Goal: Navigation & Orientation: Find specific page/section

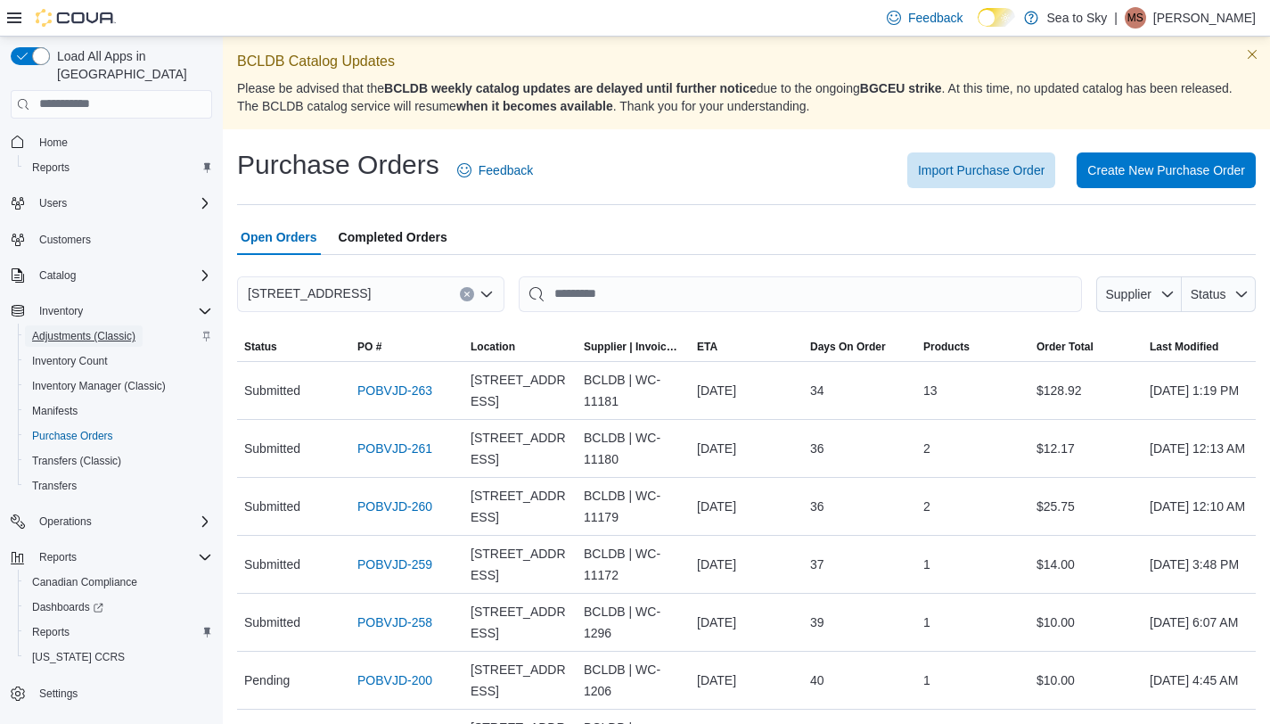
click at [94, 329] on span "Adjustments (Classic)" at bounding box center [83, 336] width 103 height 14
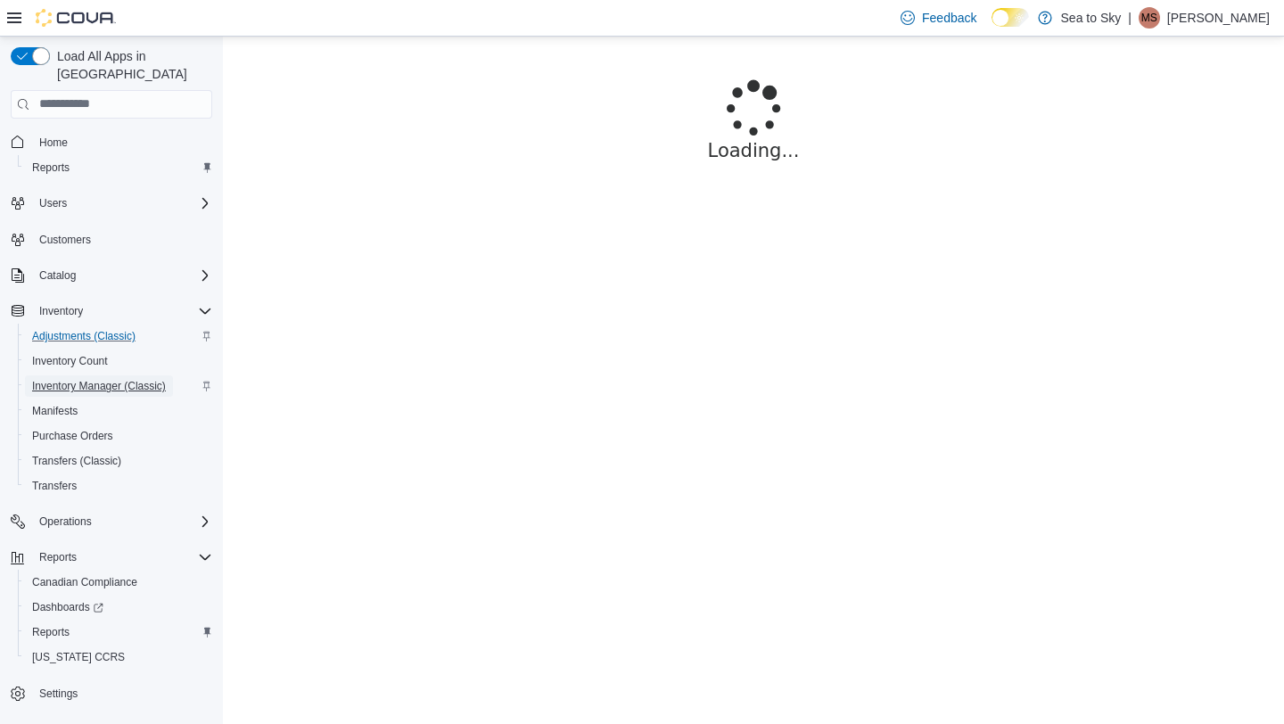
click at [116, 379] on span "Inventory Manager (Classic)" at bounding box center [99, 386] width 134 height 14
click at [131, 329] on span "Adjustments (Classic)" at bounding box center [83, 336] width 103 height 14
